Goal: Transaction & Acquisition: Purchase product/service

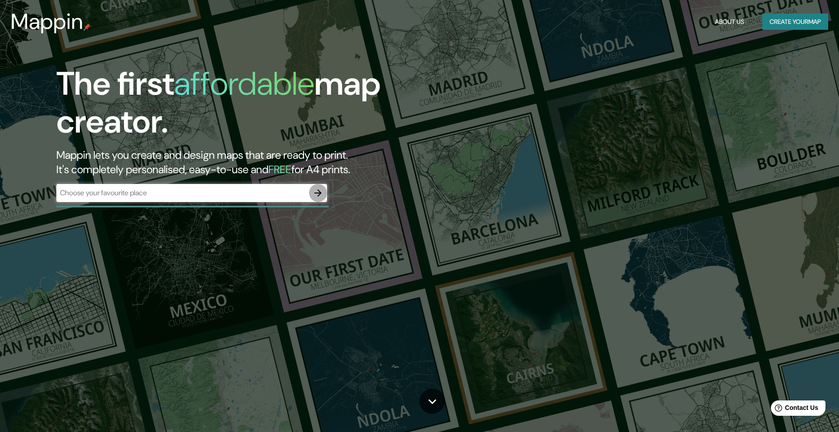
click at [316, 196] on icon "button" at bounding box center [318, 193] width 11 height 11
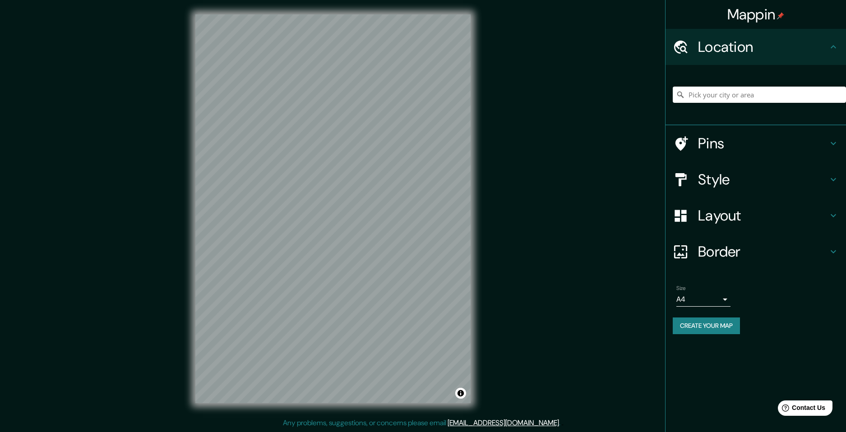
click at [720, 299] on body "Mappin Location Pins Style Layout Border Choose a border. Hint : you can make l…" at bounding box center [423, 216] width 846 height 432
click at [704, 337] on li "A3" at bounding box center [703, 335] width 54 height 16
type input "a4"
click at [719, 324] on button "Create your map" at bounding box center [706, 326] width 67 height 17
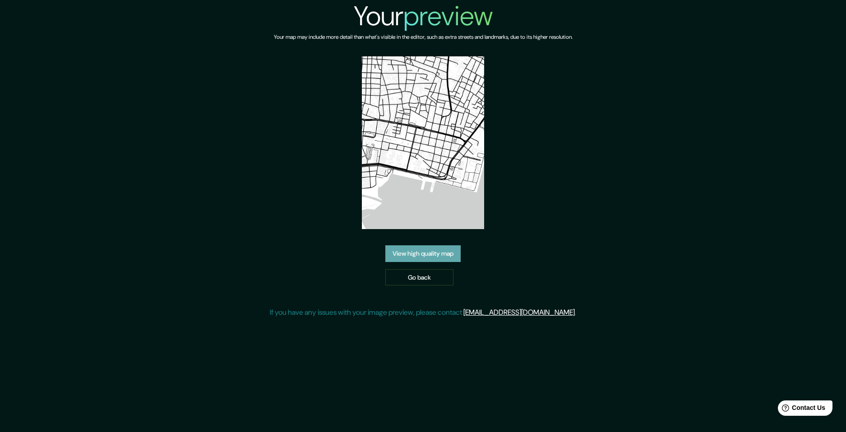
click at [432, 256] on link "View high quality map" at bounding box center [422, 253] width 75 height 17
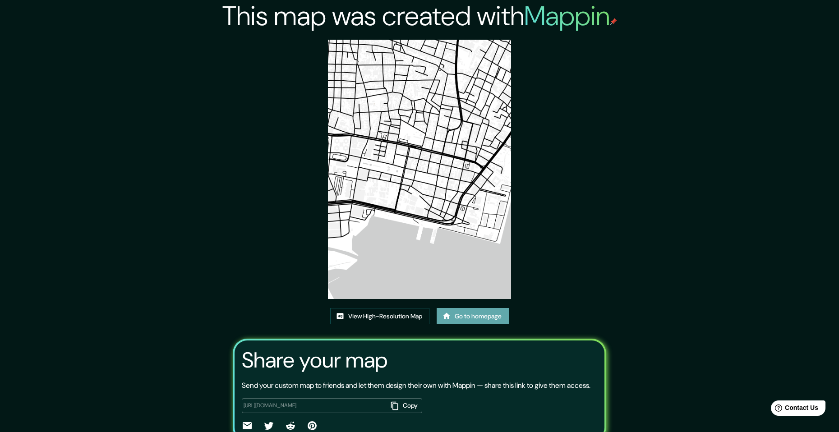
click at [465, 316] on link "Go to homepage" at bounding box center [473, 316] width 72 height 17
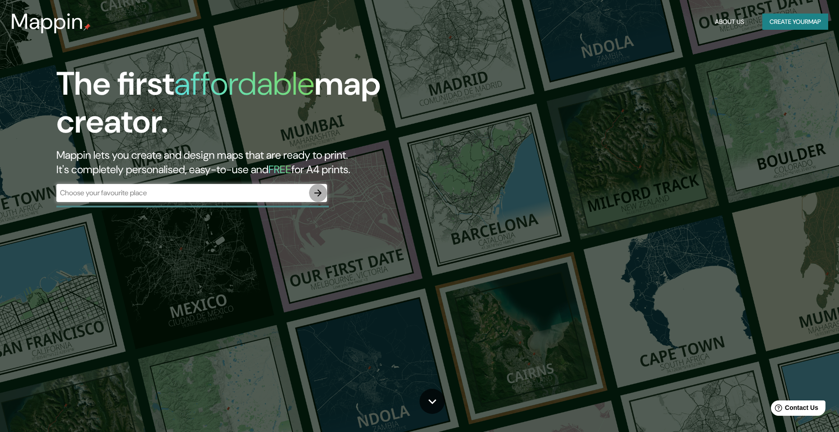
click at [318, 193] on icon "button" at bounding box center [317, 192] width 7 height 7
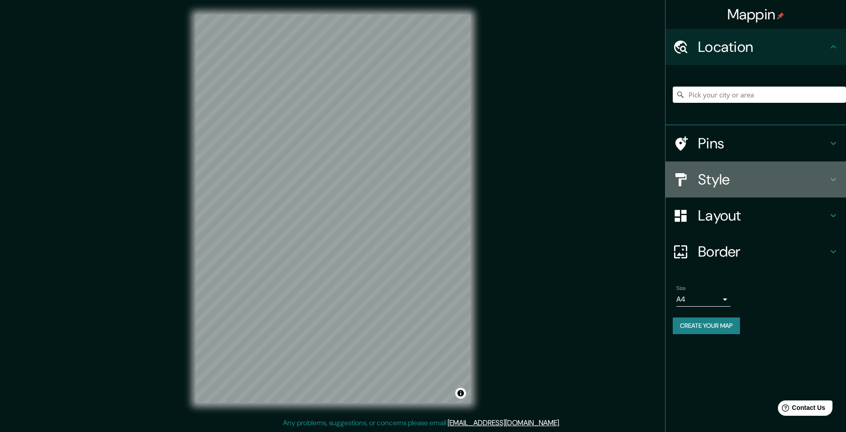
click at [746, 178] on h4 "Style" at bounding box center [763, 180] width 130 height 18
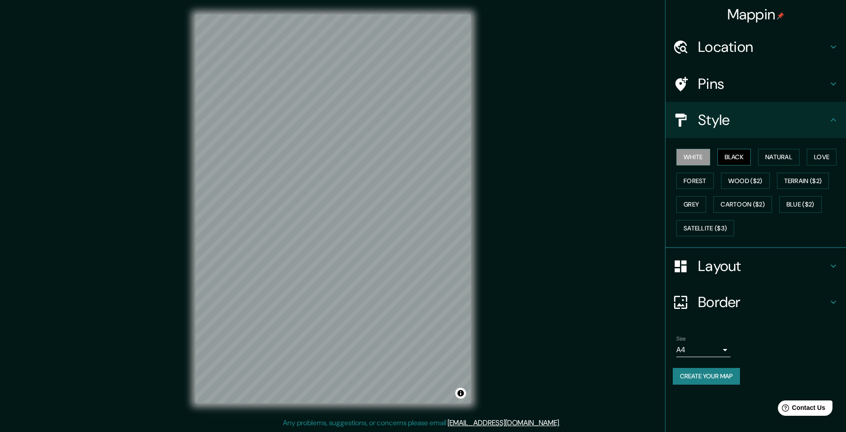
click at [734, 160] on button "Black" at bounding box center [734, 157] width 34 height 17
click at [704, 159] on button "White" at bounding box center [693, 157] width 34 height 17
click at [787, 159] on button "Natural" at bounding box center [778, 157] width 41 height 17
click at [824, 160] on button "Love" at bounding box center [822, 157] width 30 height 17
click at [706, 180] on button "Forest" at bounding box center [694, 181] width 37 height 17
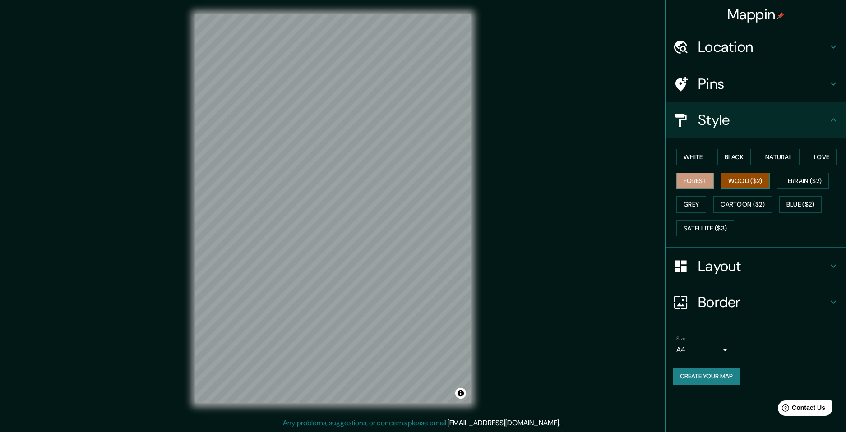
click at [731, 183] on button "Wood ($2)" at bounding box center [745, 181] width 49 height 17
click at [789, 180] on button "Terrain ($2)" at bounding box center [803, 181] width 52 height 17
click at [700, 203] on button "Grey" at bounding box center [691, 204] width 30 height 17
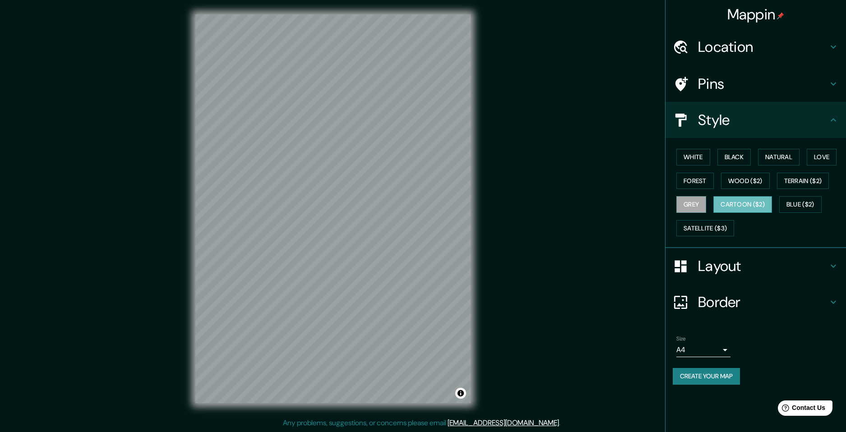
click at [724, 204] on button "Cartoon ($2)" at bounding box center [742, 204] width 59 height 17
click at [800, 204] on button "Blue ($2)" at bounding box center [800, 204] width 42 height 17
click at [728, 226] on button "Satellite ($3)" at bounding box center [705, 228] width 58 height 17
click at [703, 161] on button "White" at bounding box center [693, 157] width 34 height 17
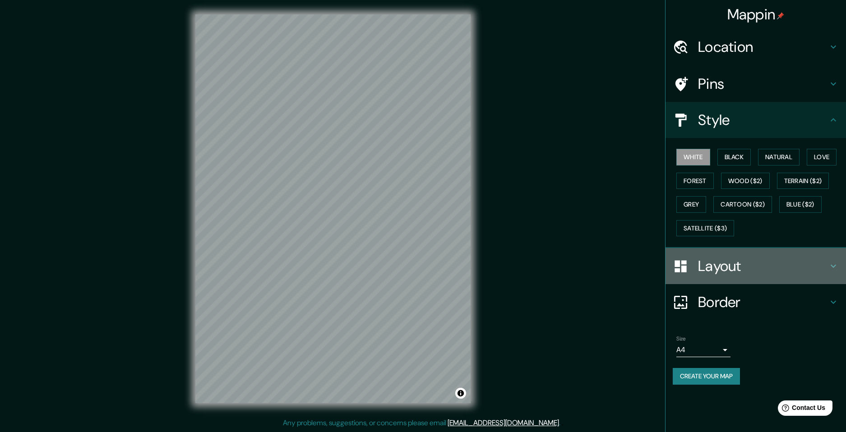
click at [734, 270] on h4 "Layout" at bounding box center [763, 266] width 130 height 18
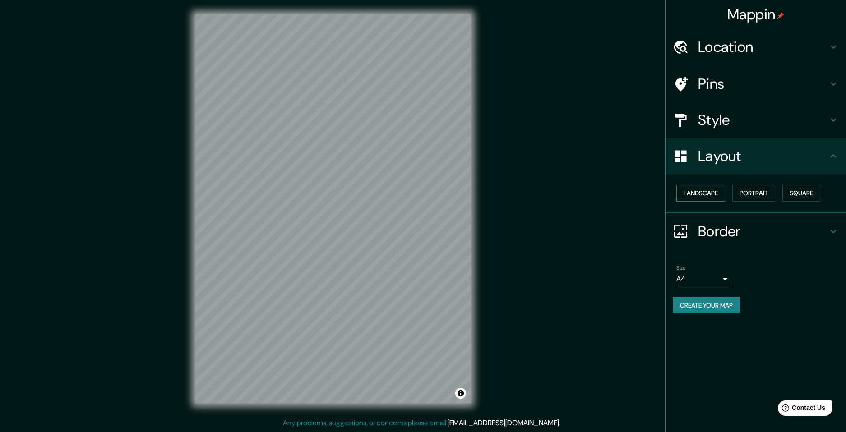
click at [700, 193] on button "Landscape" at bounding box center [700, 193] width 49 height 17
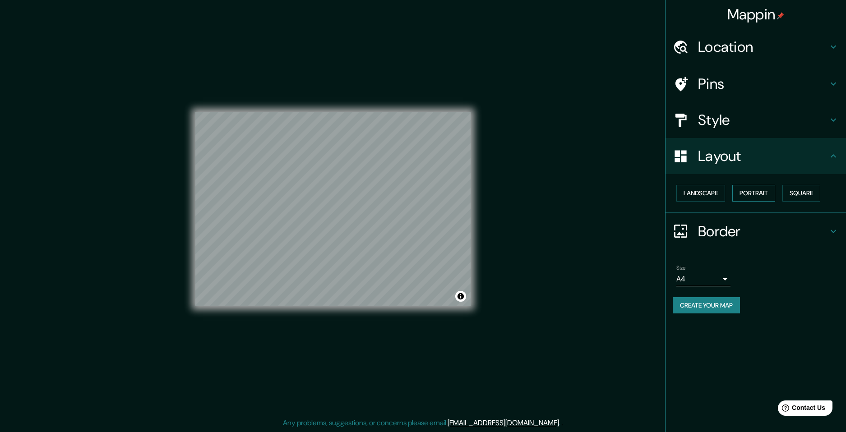
click at [743, 192] on button "Portrait" at bounding box center [753, 193] width 43 height 17
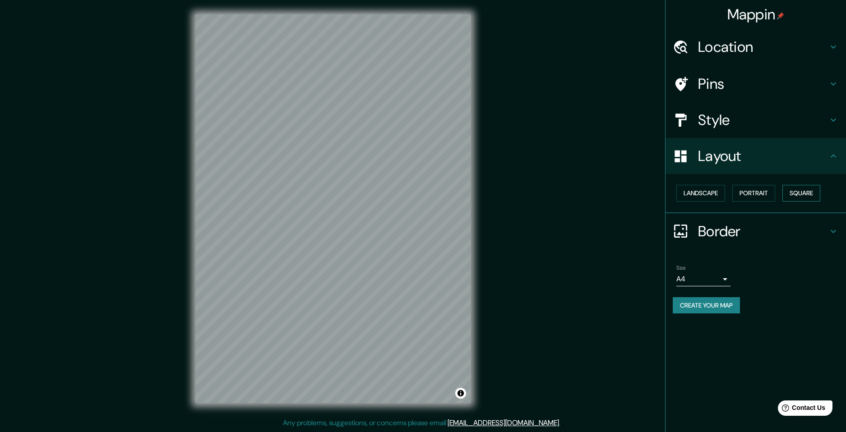
click at [795, 193] on button "Square" at bounding box center [801, 193] width 38 height 17
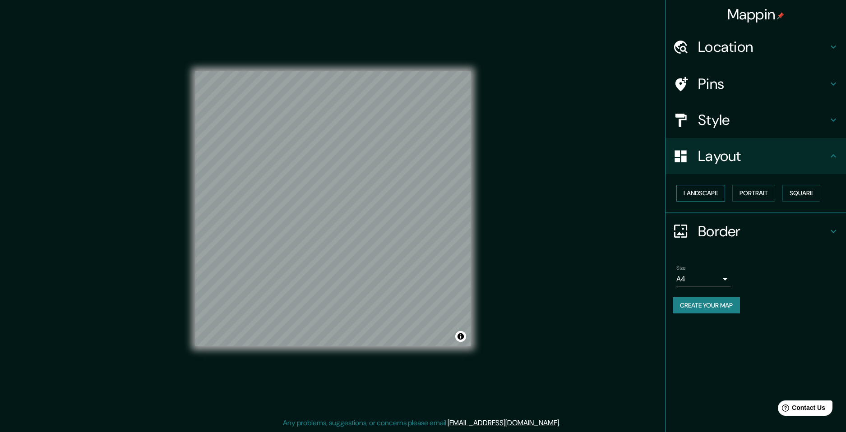
click at [687, 191] on button "Landscape" at bounding box center [700, 193] width 49 height 17
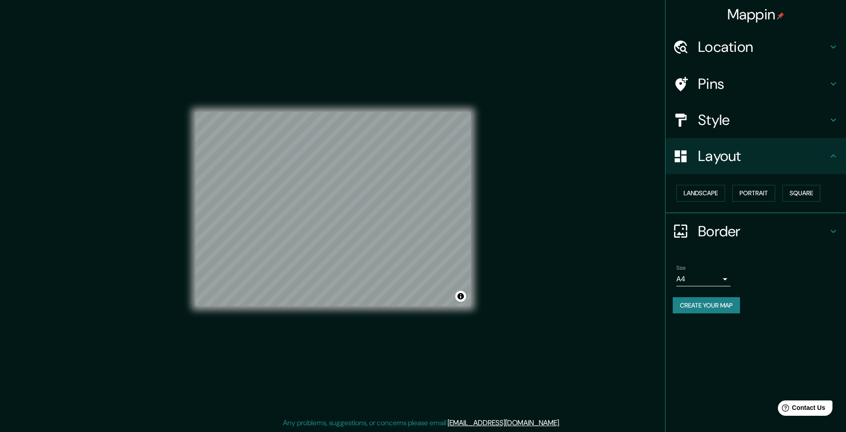
click at [710, 238] on h4 "Border" at bounding box center [763, 231] width 130 height 18
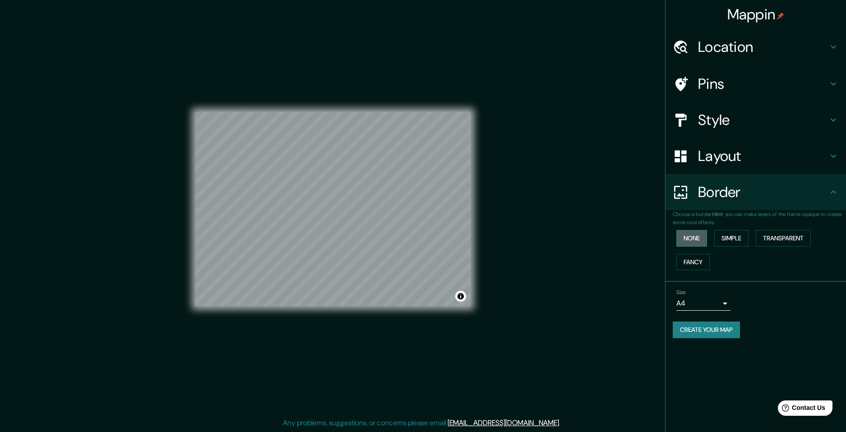
click at [701, 239] on button "None" at bounding box center [691, 238] width 31 height 17
click at [726, 239] on button "Simple" at bounding box center [731, 238] width 34 height 17
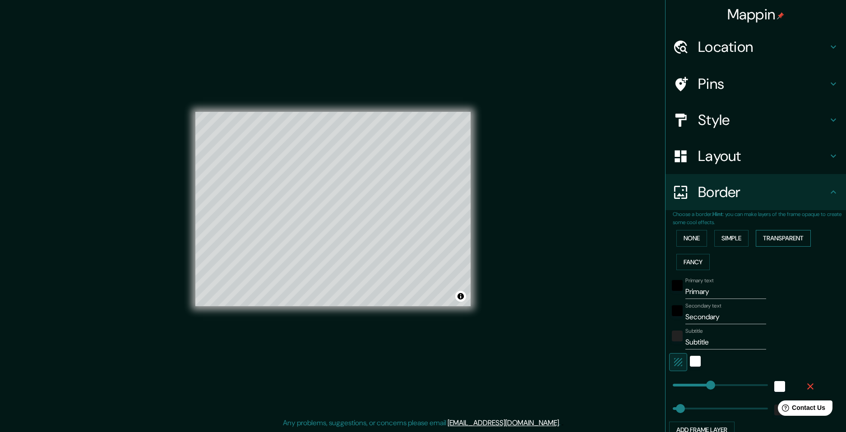
click at [782, 239] on button "Transparent" at bounding box center [783, 238] width 55 height 17
click at [691, 261] on button "Fancy" at bounding box center [692, 262] width 33 height 17
click at [692, 239] on button "None" at bounding box center [691, 238] width 31 height 17
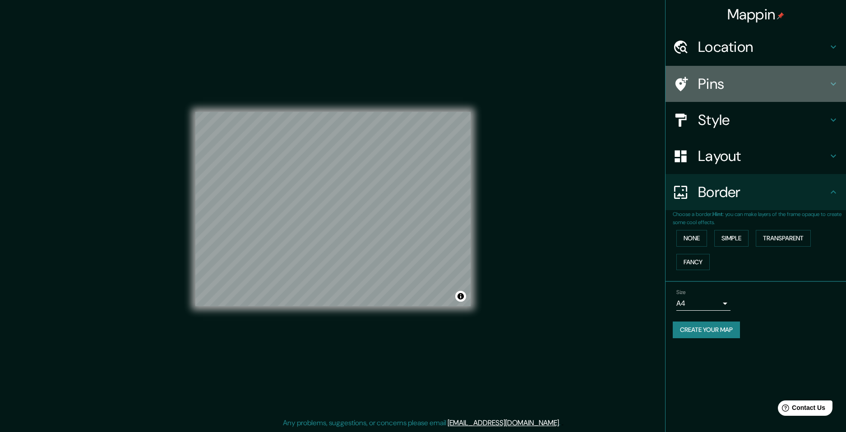
click at [731, 83] on h4 "Pins" at bounding box center [763, 84] width 130 height 18
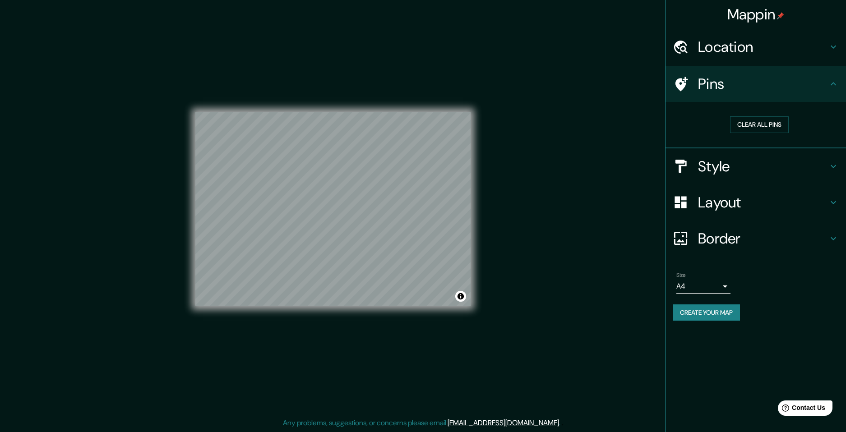
click at [735, 41] on h4 "Location" at bounding box center [763, 47] width 130 height 18
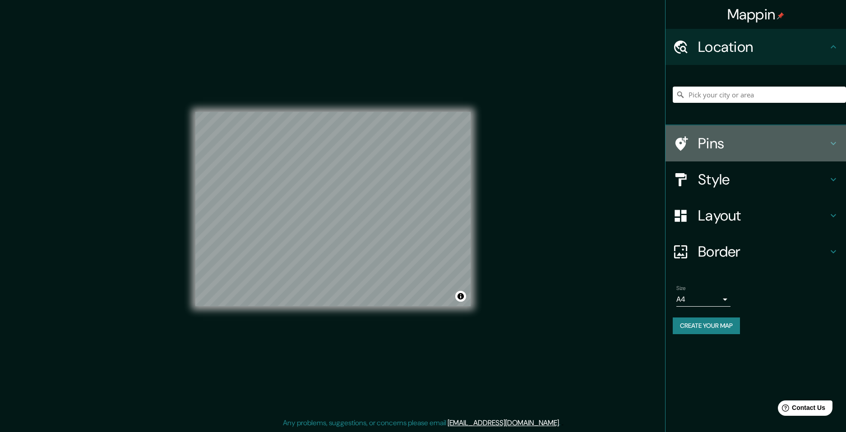
click at [734, 148] on h4 "Pins" at bounding box center [763, 143] width 130 height 18
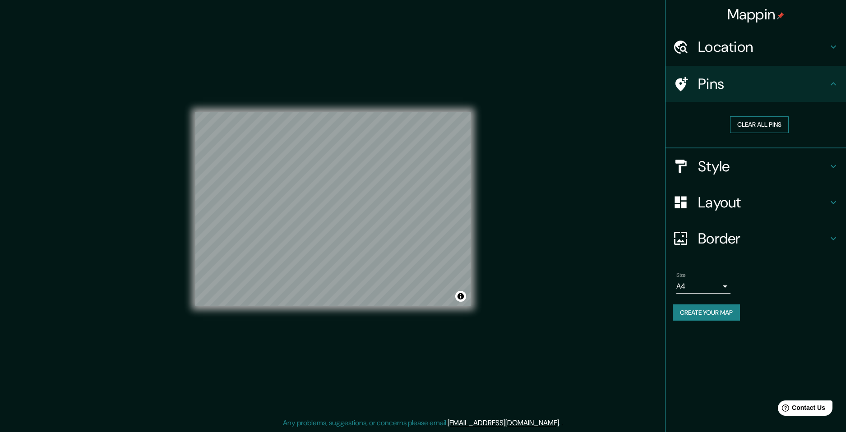
click at [750, 122] on button "Clear all pins" at bounding box center [759, 124] width 59 height 17
